Goal: Task Accomplishment & Management: Manage account settings

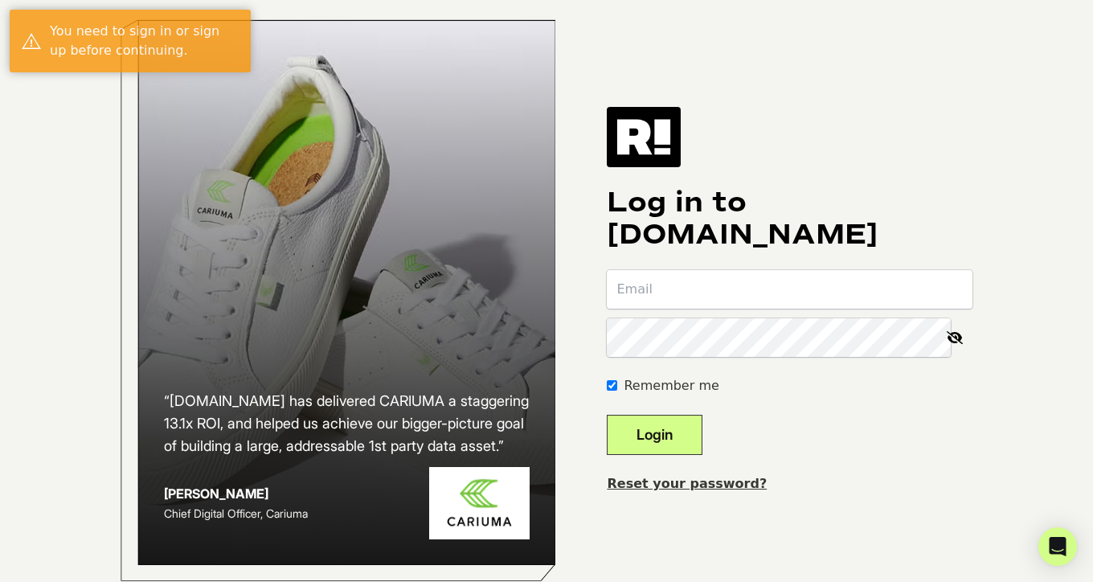
type input "david@revivalrugs.com"
click at [703, 441] on button "Login" at bounding box center [655, 435] width 96 height 40
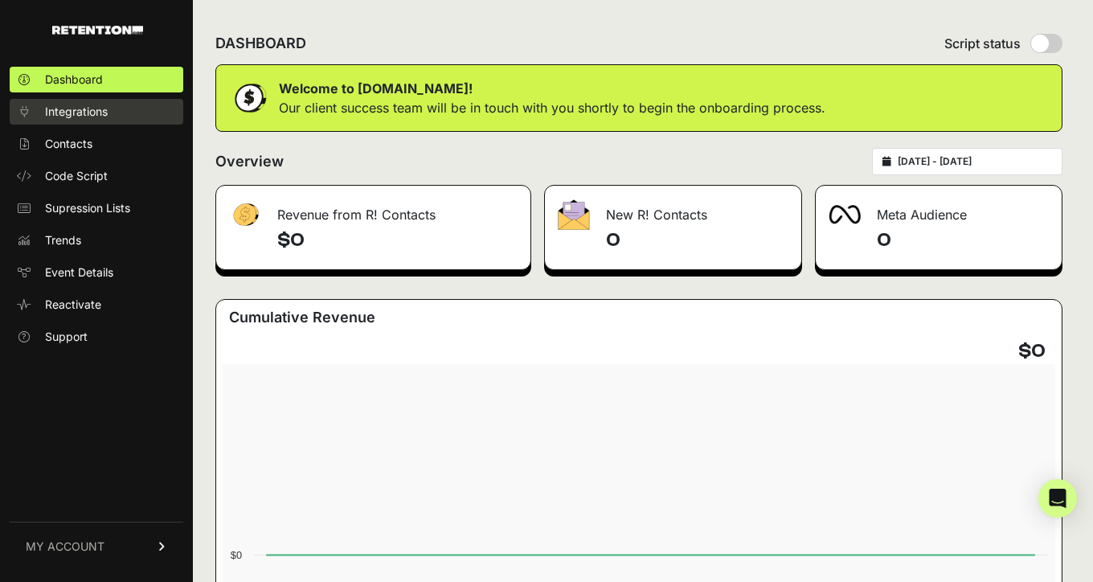
click at [60, 115] on span "Integrations" at bounding box center [76, 112] width 63 height 16
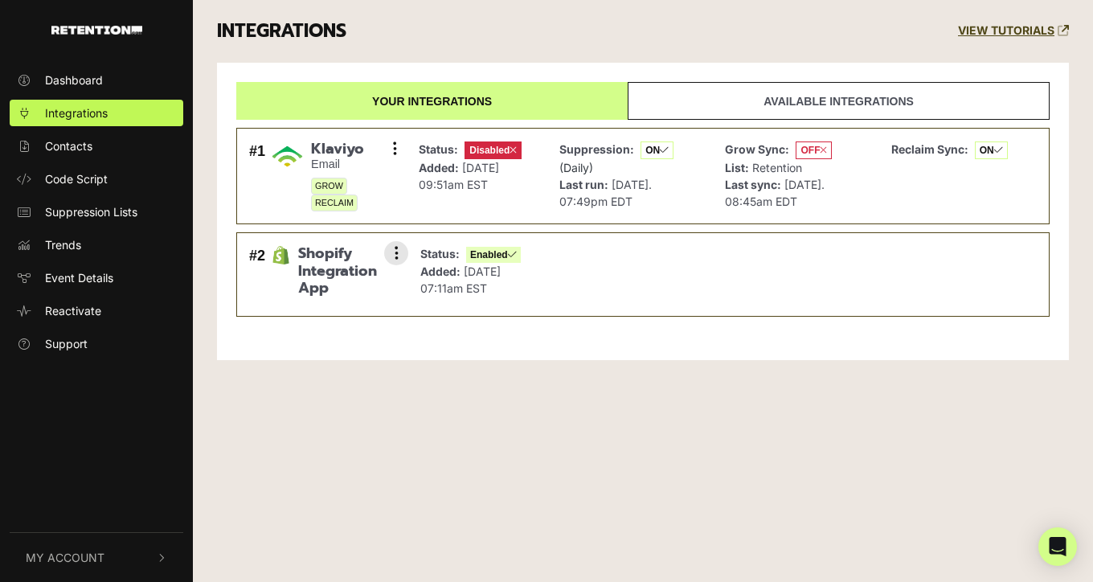
click at [400, 281] on div "#2 Shopify Integration App Settings Sync History Disable Check credentials Remo…" at bounding box center [324, 274] width 159 height 67
click at [38, 299] on link "Reactivate" at bounding box center [97, 310] width 174 height 27
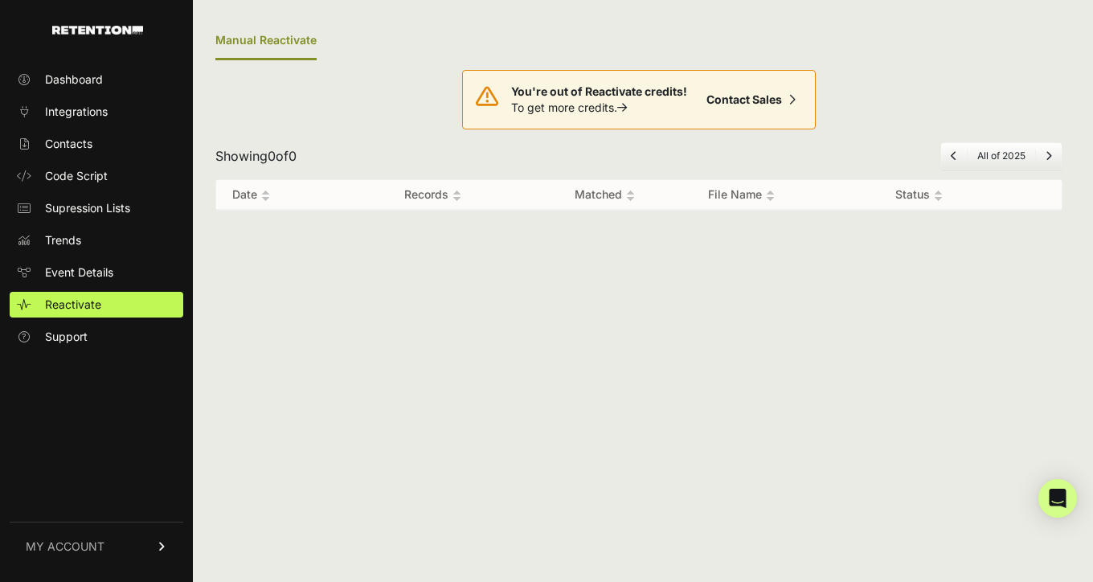
click at [48, 285] on ul "Dashboard Integrations Contacts Code Script Supression Lists Trends Event Detai…" at bounding box center [97, 208] width 174 height 283
click at [67, 281] on link "Event Details" at bounding box center [97, 273] width 174 height 26
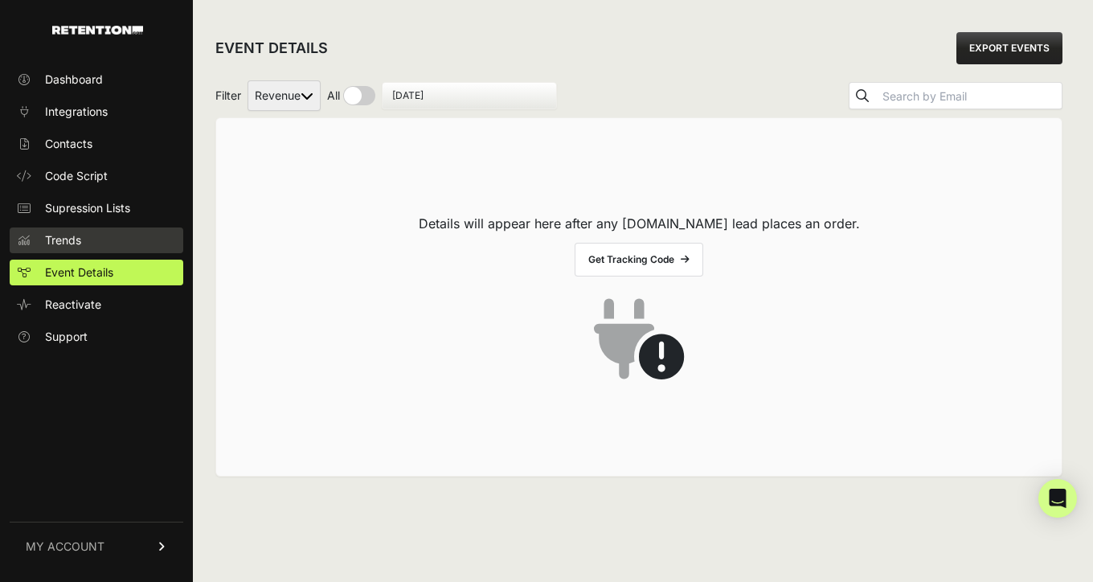
click at [102, 232] on link "Trends" at bounding box center [97, 241] width 174 height 26
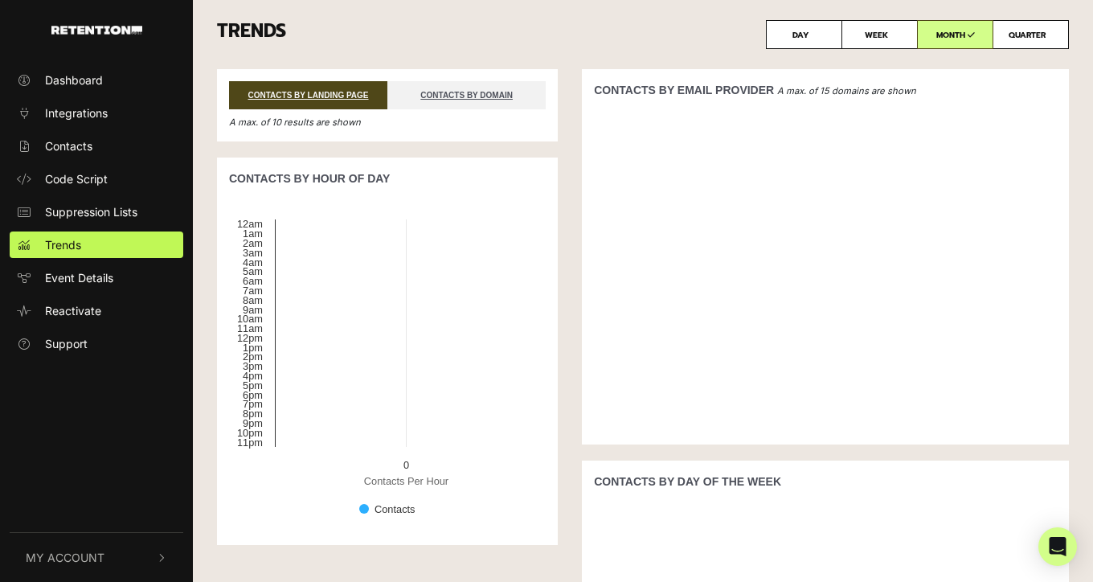
drag, startPoint x: 0, startPoint y: 0, endPoint x: 131, endPoint y: 196, distance: 235.9
click at [131, 196] on ul "Dashboard Integrations Contacts Code Script Suppression Lists Trends Event Deta…" at bounding box center [96, 212] width 193 height 290
click at [139, 560] on button "My Account" at bounding box center [97, 557] width 174 height 49
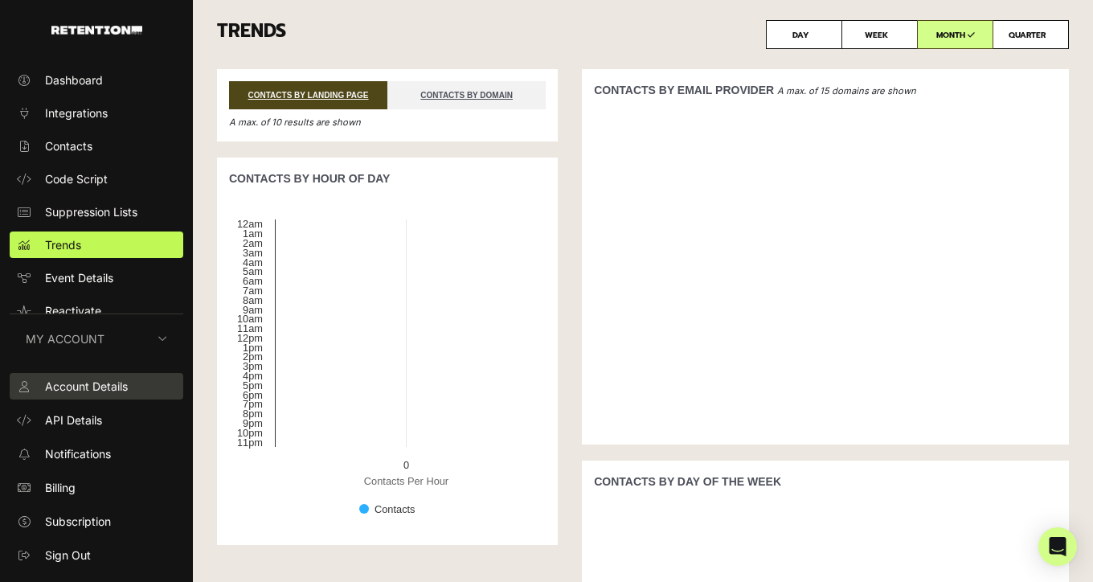
click at [100, 393] on span "Account Details" at bounding box center [86, 386] width 83 height 17
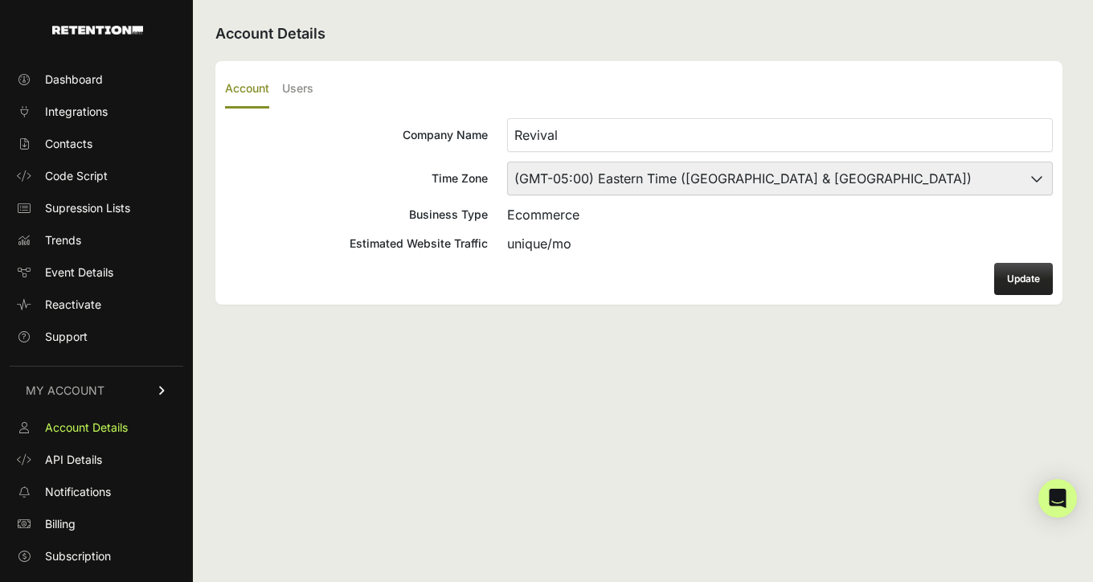
scroll to position [21, 0]
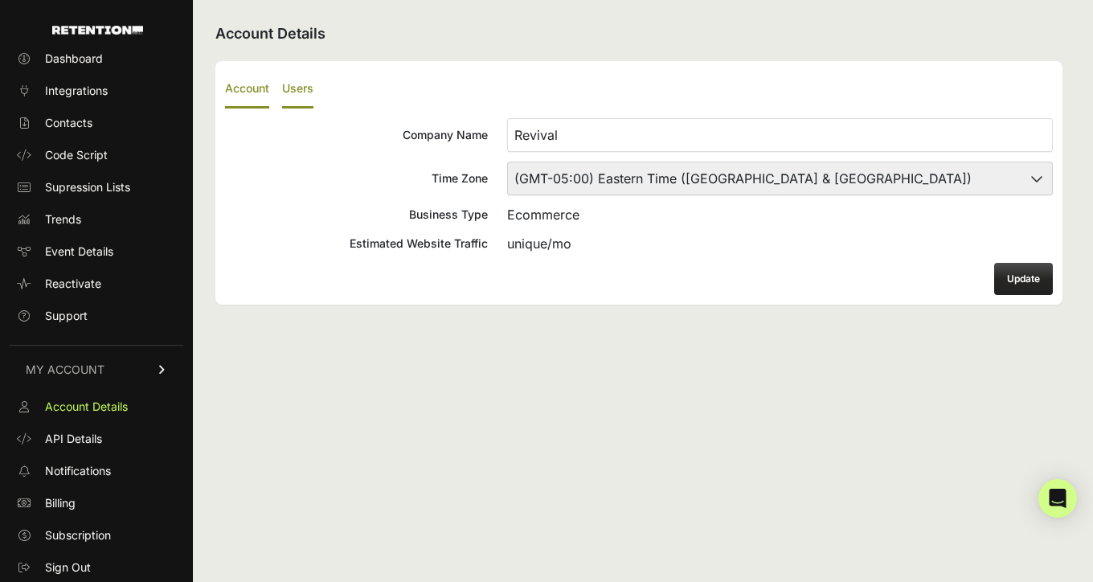
click at [303, 90] on label "Users" at bounding box center [297, 90] width 31 height 38
click at [0, 0] on input "Users" at bounding box center [0, 0] width 0 height 0
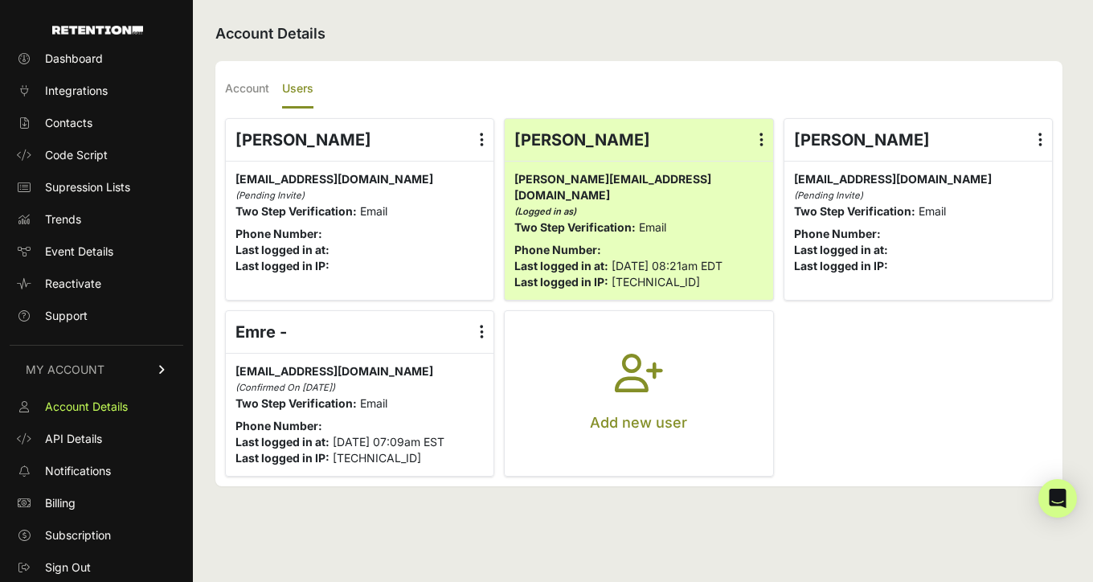
click at [585, 203] on small "(Logged in as)" at bounding box center [639, 211] width 248 height 16
click at [83, 566] on span "Sign Out" at bounding box center [68, 568] width 46 height 16
